Goal: Check status: Check status

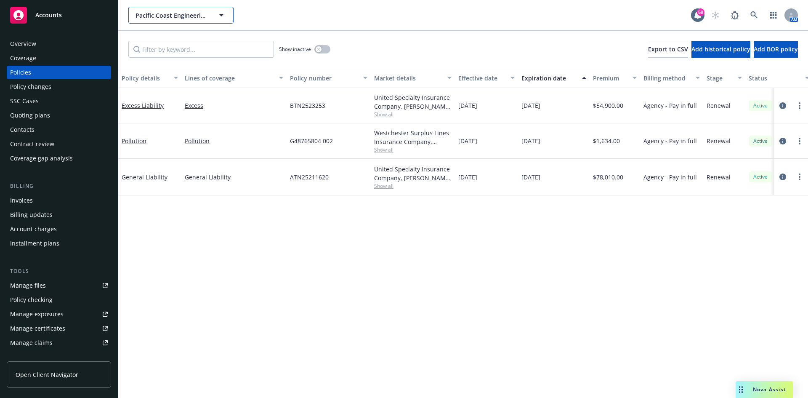
click at [168, 19] on span "Pacific Coast Engineering Contractors, LLC" at bounding box center [172, 15] width 73 height 9
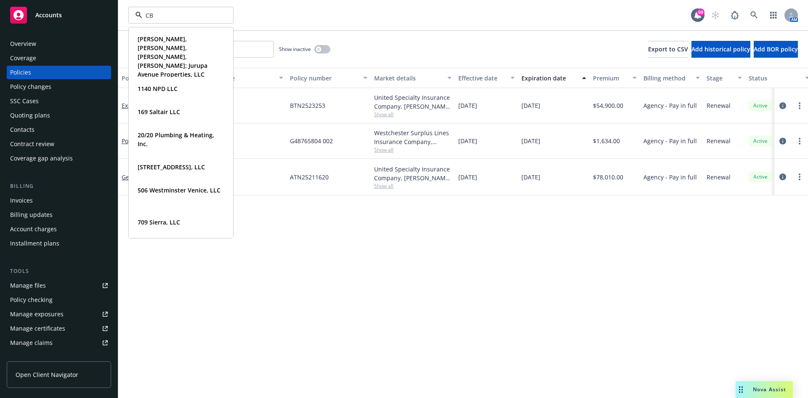
type input "CB&"
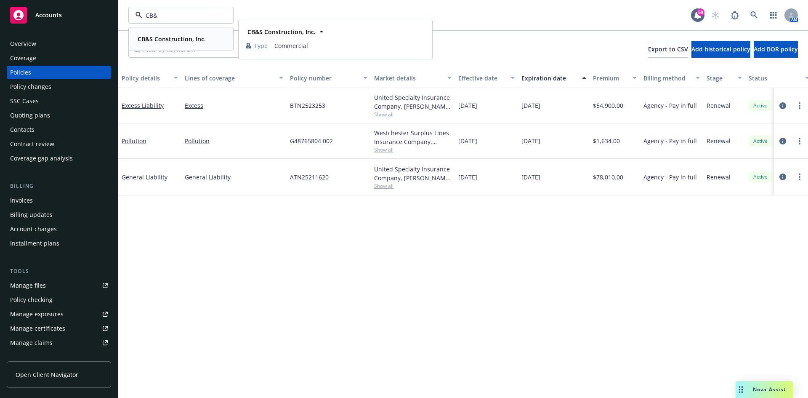
click at [161, 35] on strong "CB&S Construction, Inc." at bounding box center [172, 39] width 68 height 8
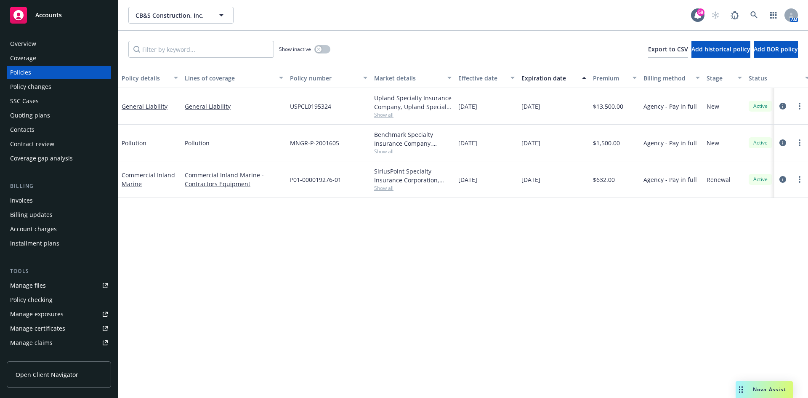
click at [40, 44] on div "Overview" at bounding box center [59, 43] width 98 height 13
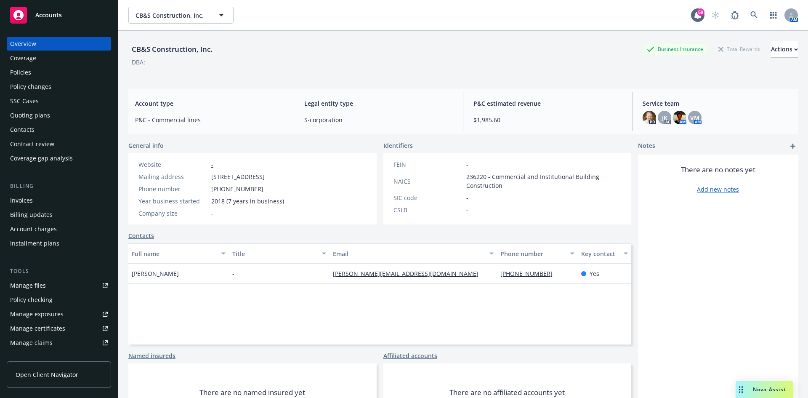
click at [53, 121] on div "Quoting plans" at bounding box center [59, 115] width 98 height 13
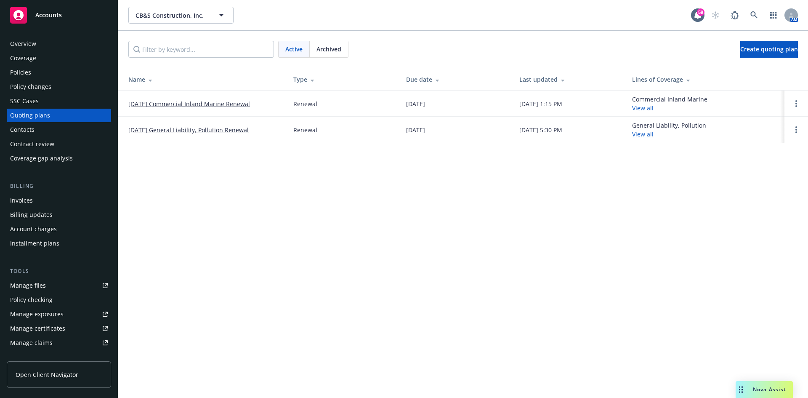
click at [215, 131] on link "[DATE] General Liability, Pollution Renewal" at bounding box center [188, 129] width 120 height 9
